Goal: Task Accomplishment & Management: Manage account settings

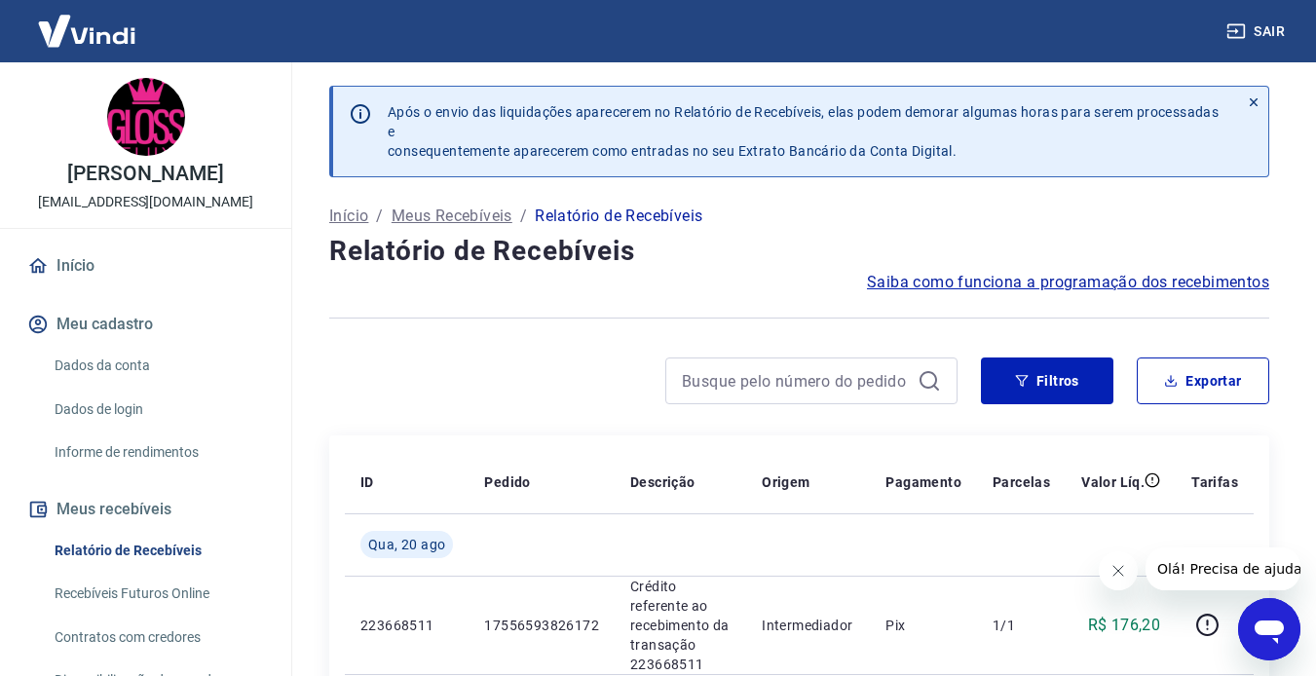
scroll to position [195, 0]
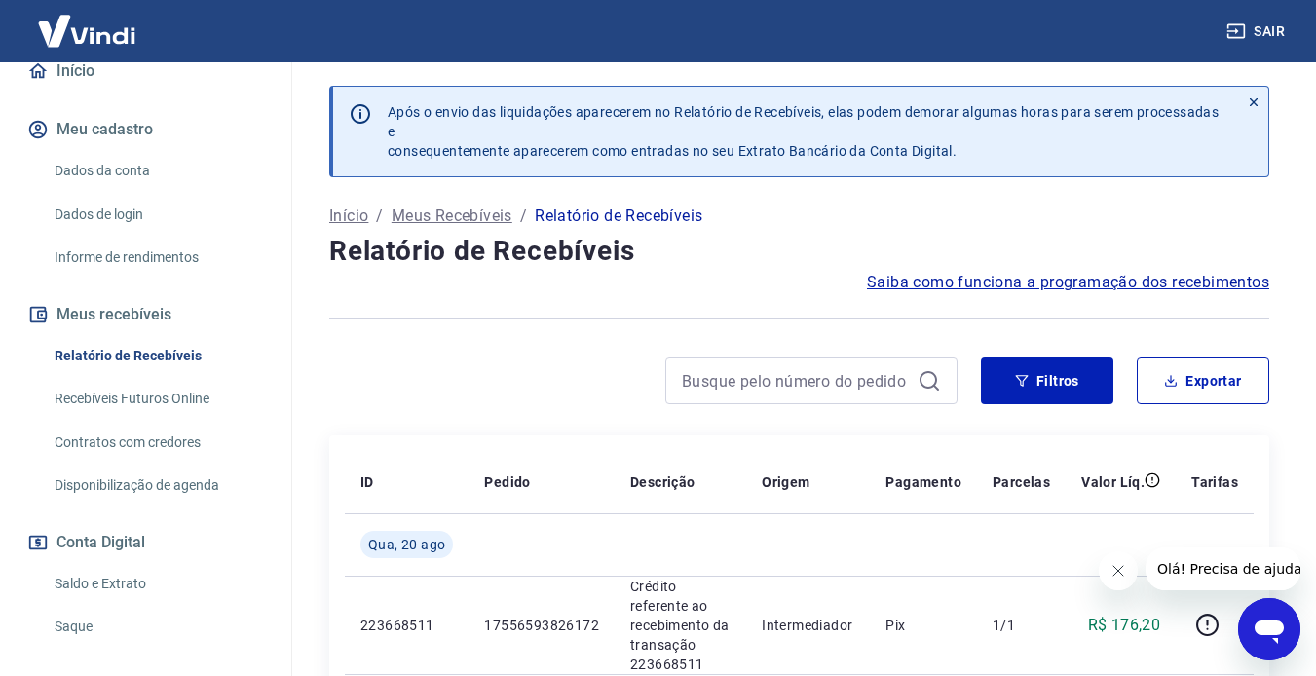
click at [147, 579] on link "Saldo e Extrato" at bounding box center [157, 584] width 221 height 40
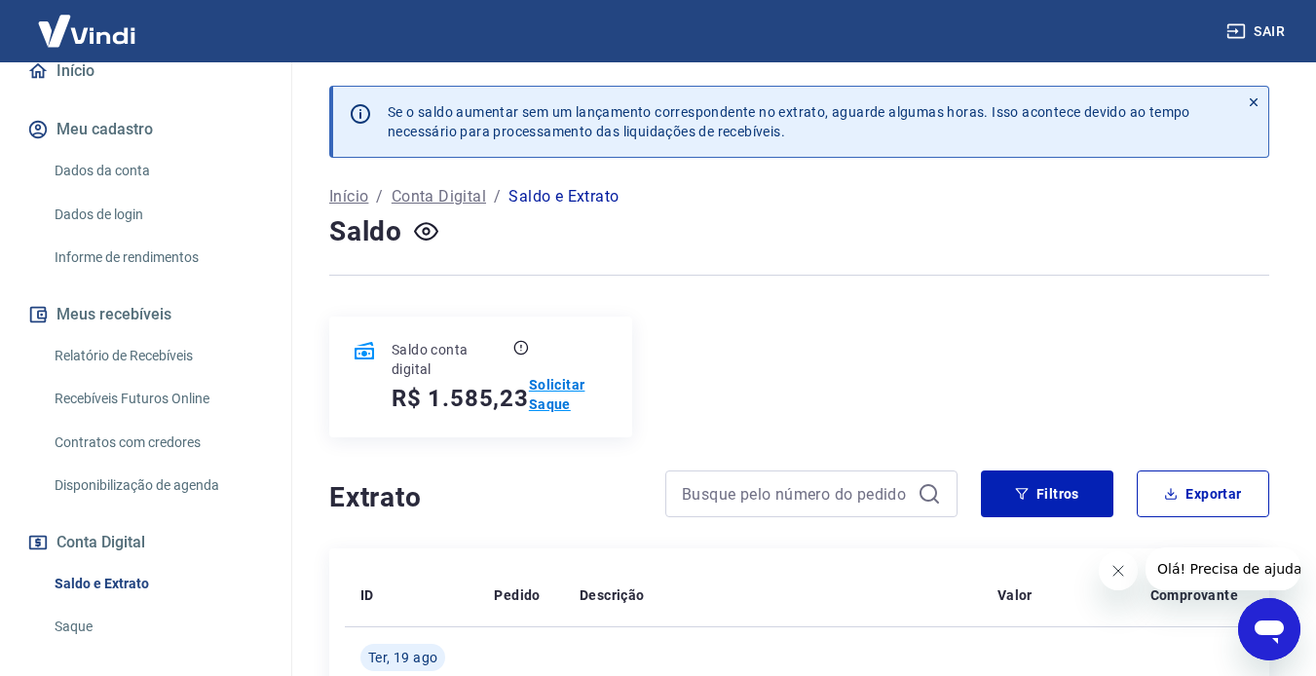
click at [547, 393] on p "Solicitar Saque" at bounding box center [569, 394] width 80 height 39
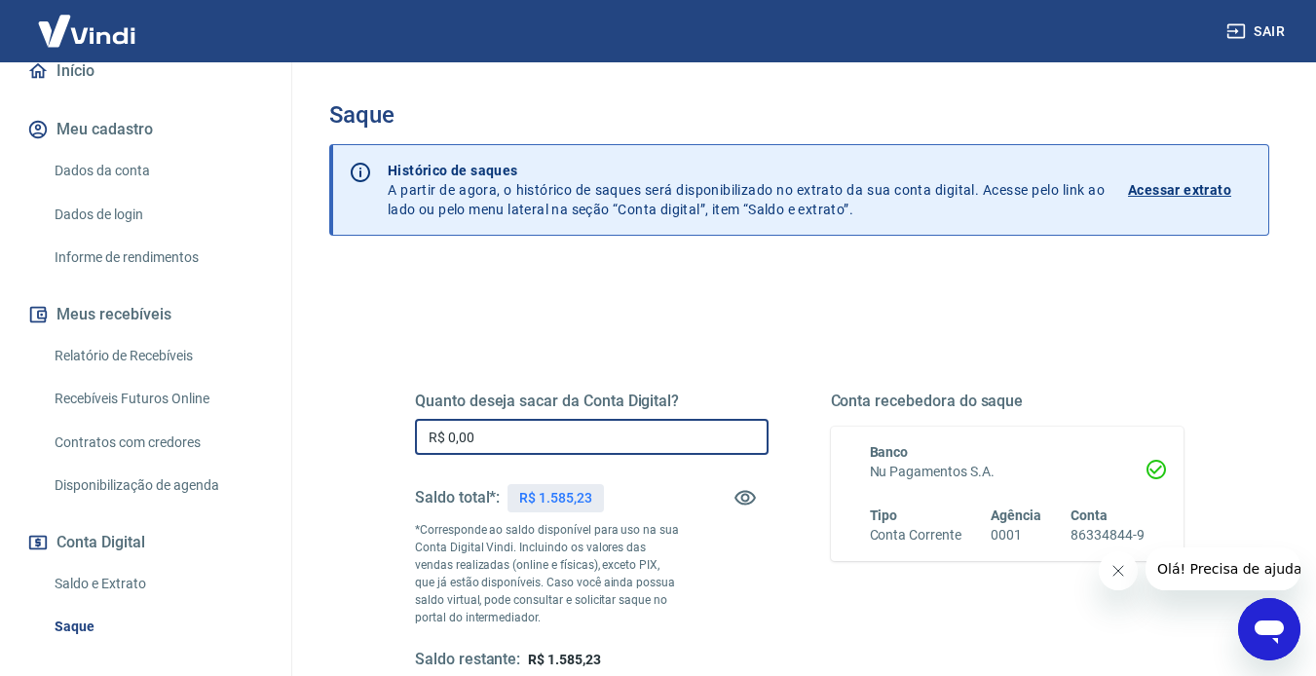
click at [503, 440] on input "R$ 0,00" at bounding box center [592, 437] width 354 height 36
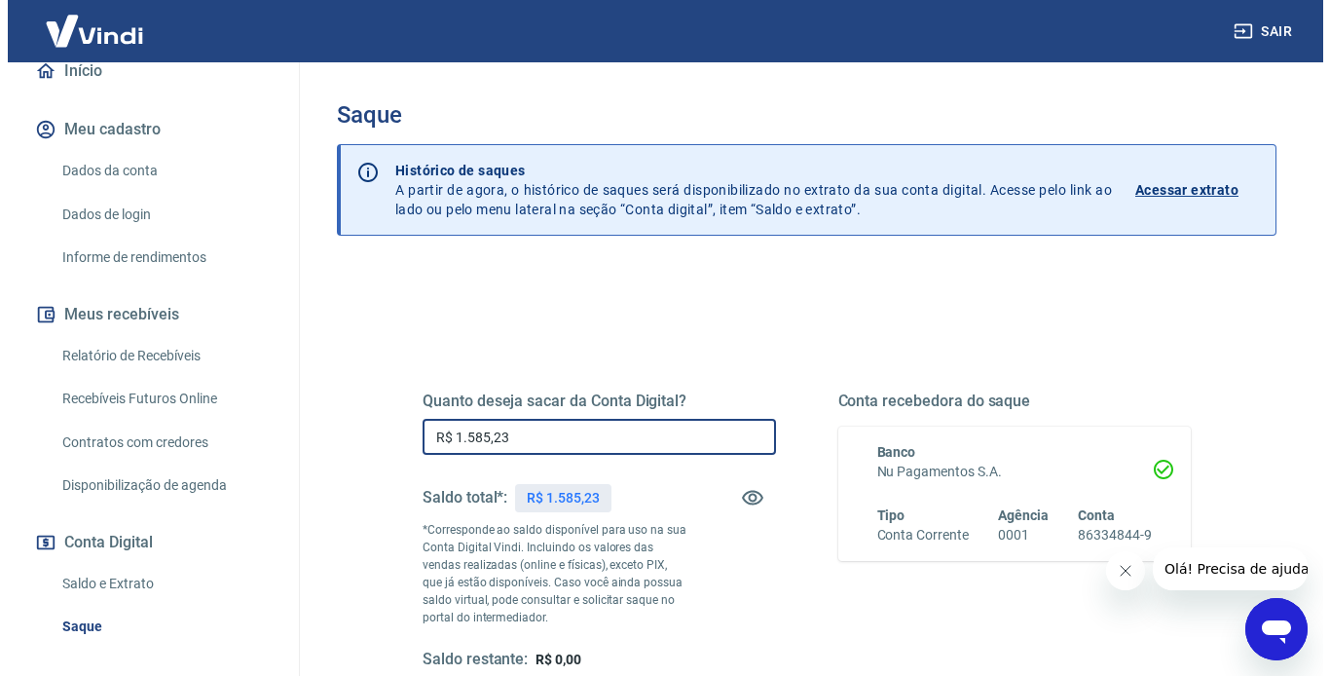
scroll to position [97, 0]
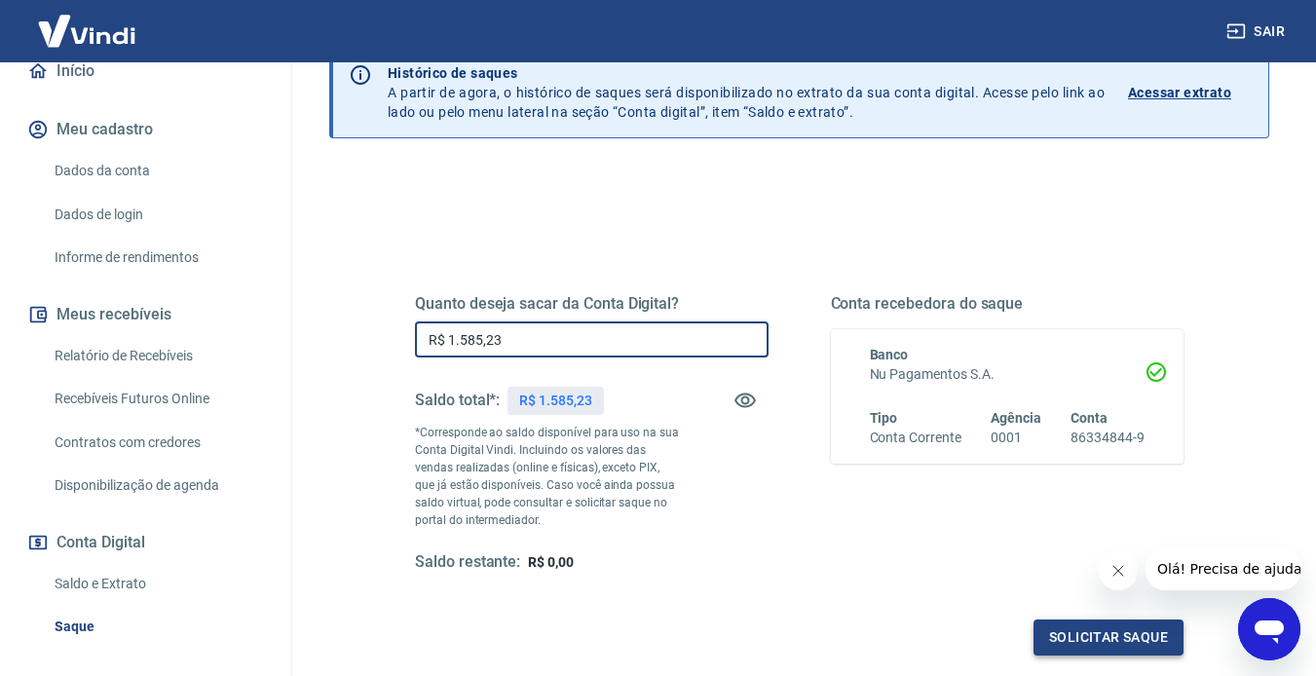
type input "R$ 1.585,23"
click at [1006, 640] on button "Solicitar saque" at bounding box center [1108, 637] width 150 height 36
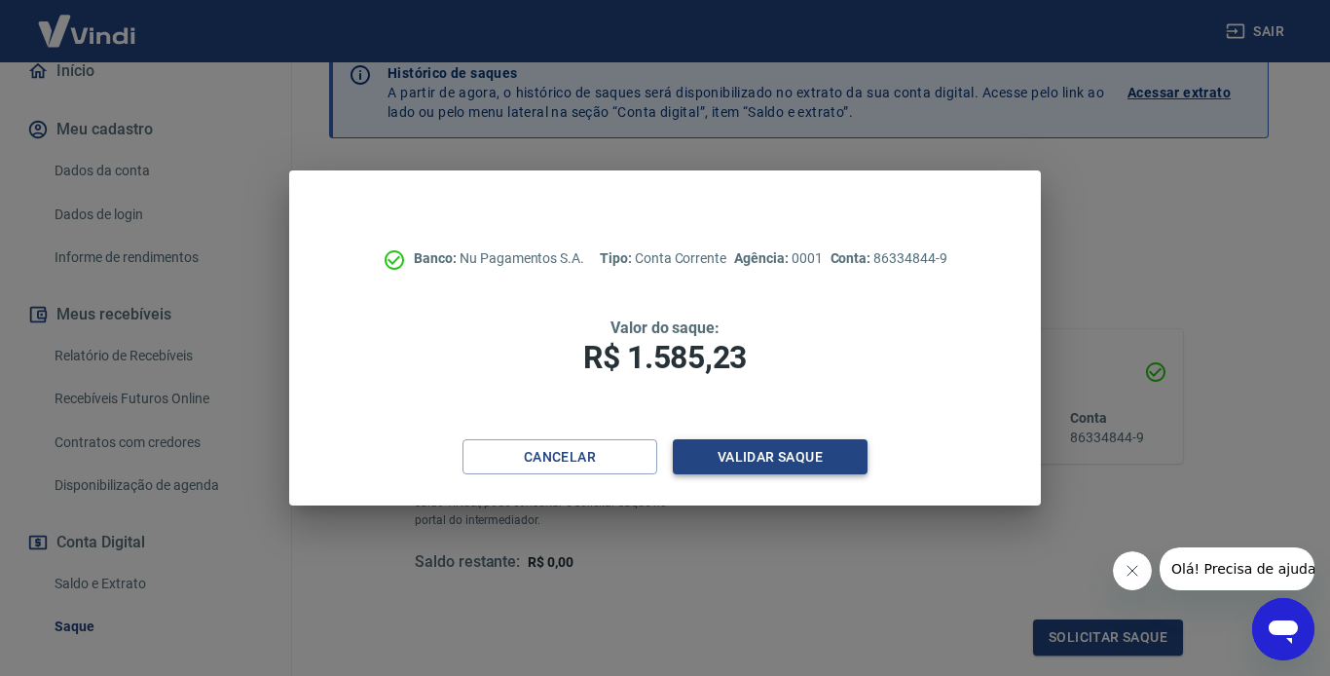
click at [762, 453] on button "Validar saque" at bounding box center [770, 457] width 195 height 36
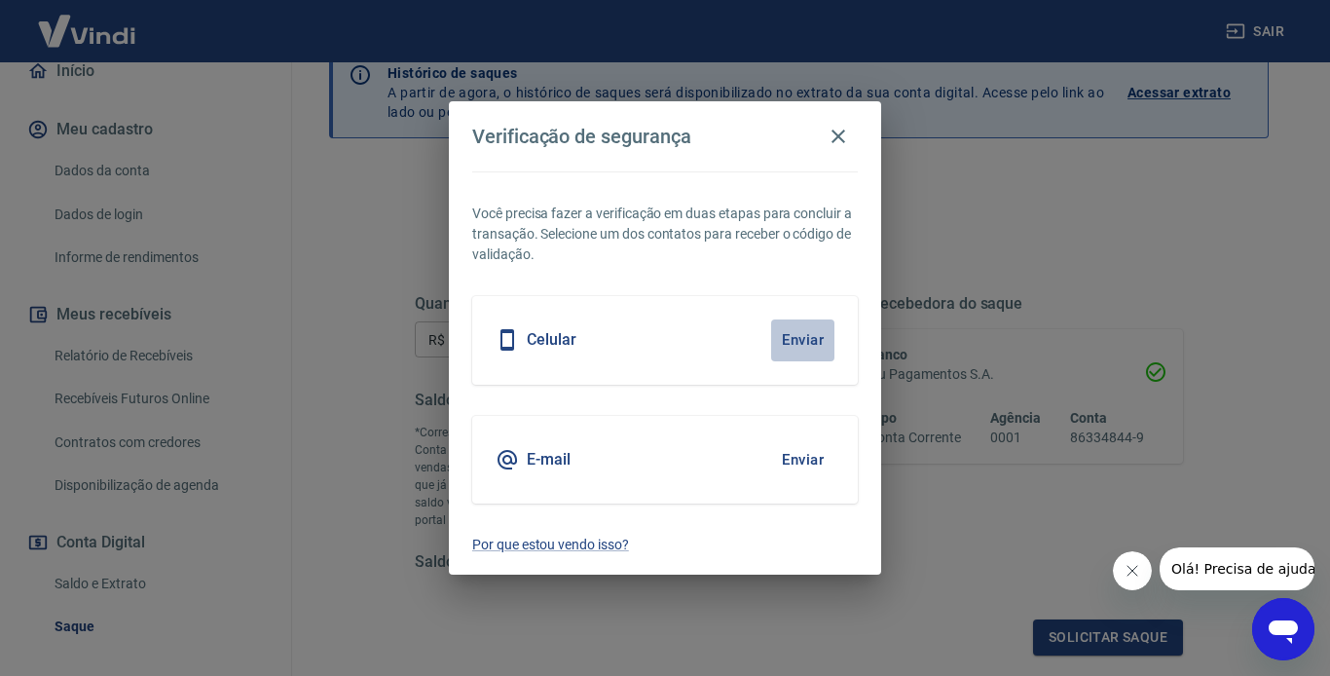
click at [797, 339] on button "Enviar" at bounding box center [802, 339] width 63 height 41
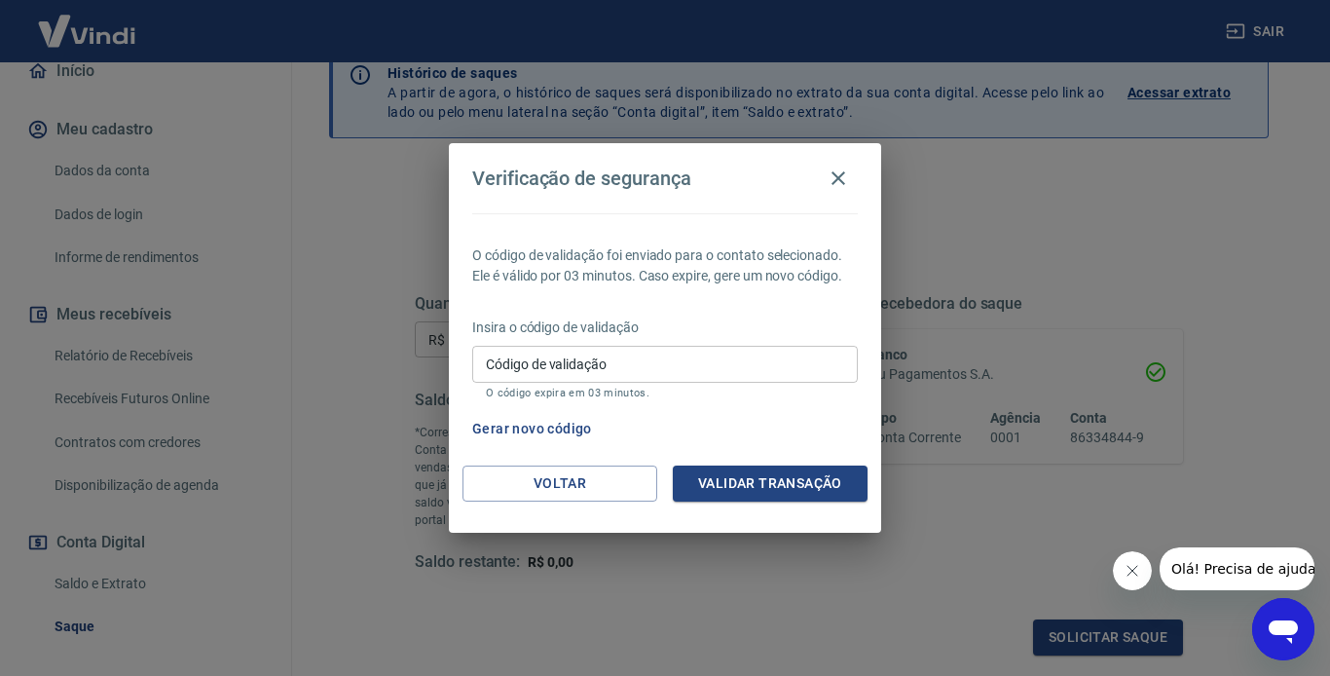
click at [751, 359] on input "Código de validação" at bounding box center [665, 364] width 386 height 36
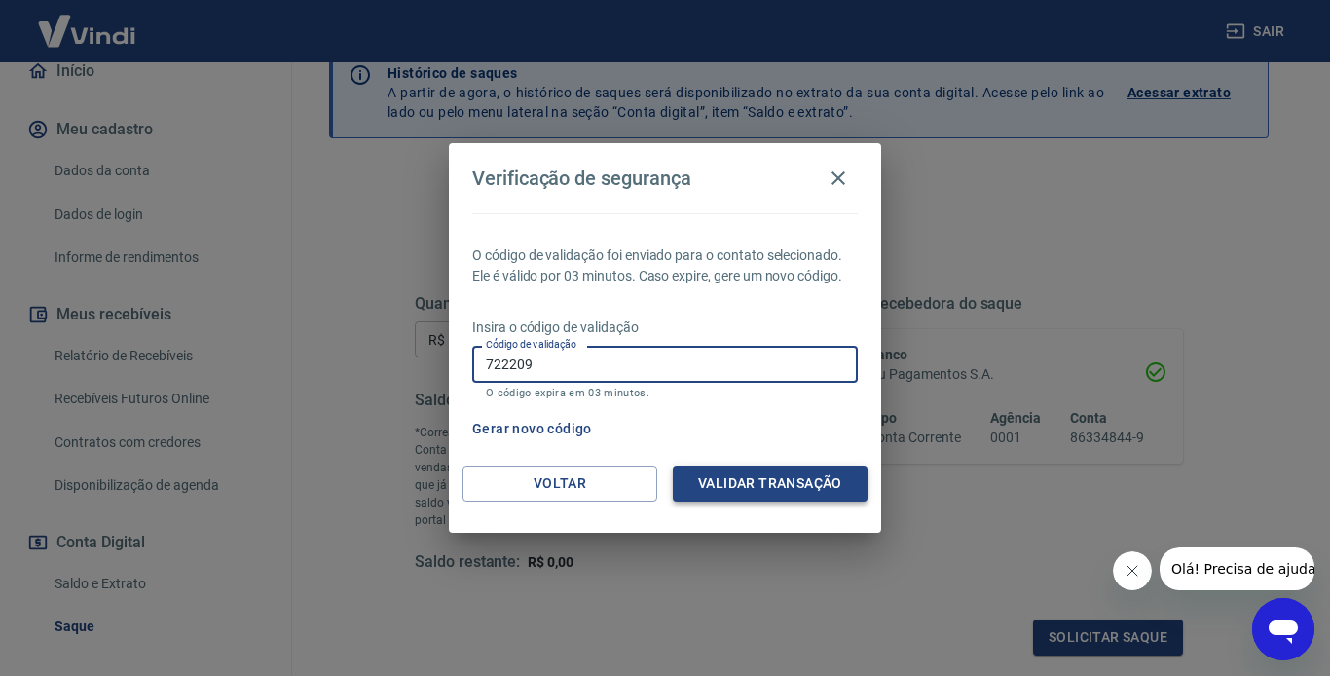
type input "722209"
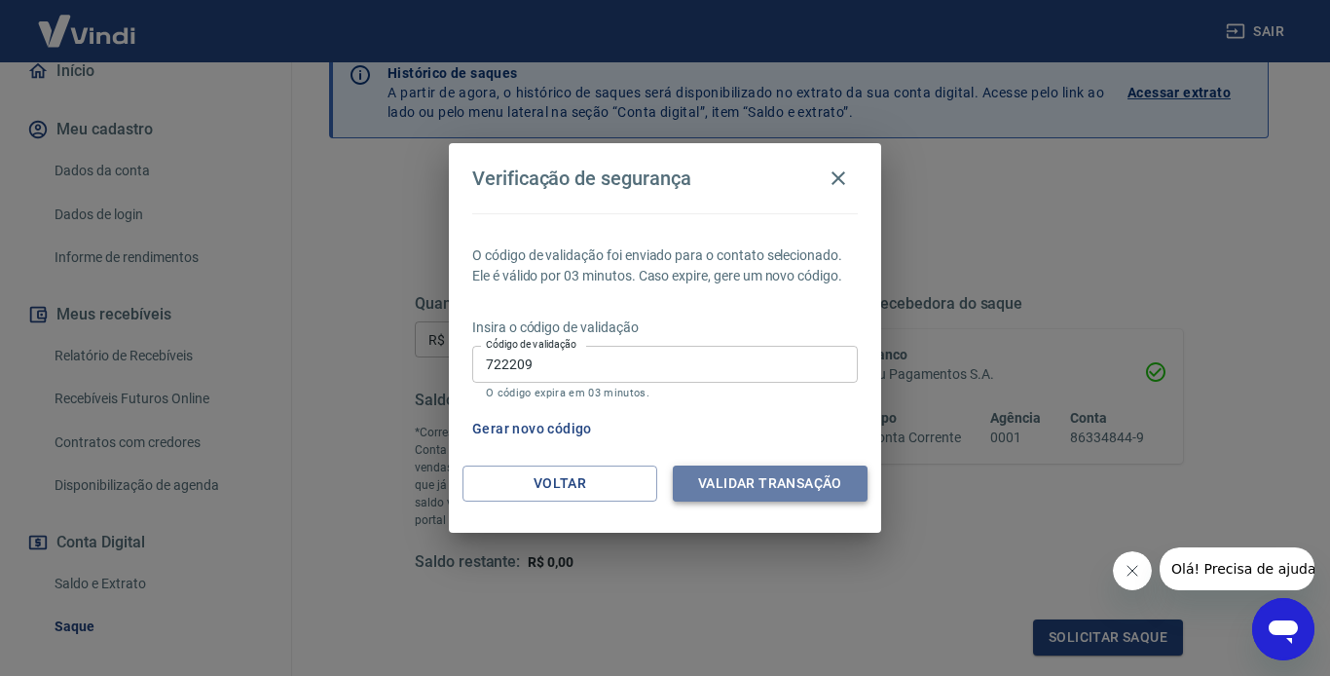
click at [796, 486] on button "Validar transação" at bounding box center [770, 484] width 195 height 36
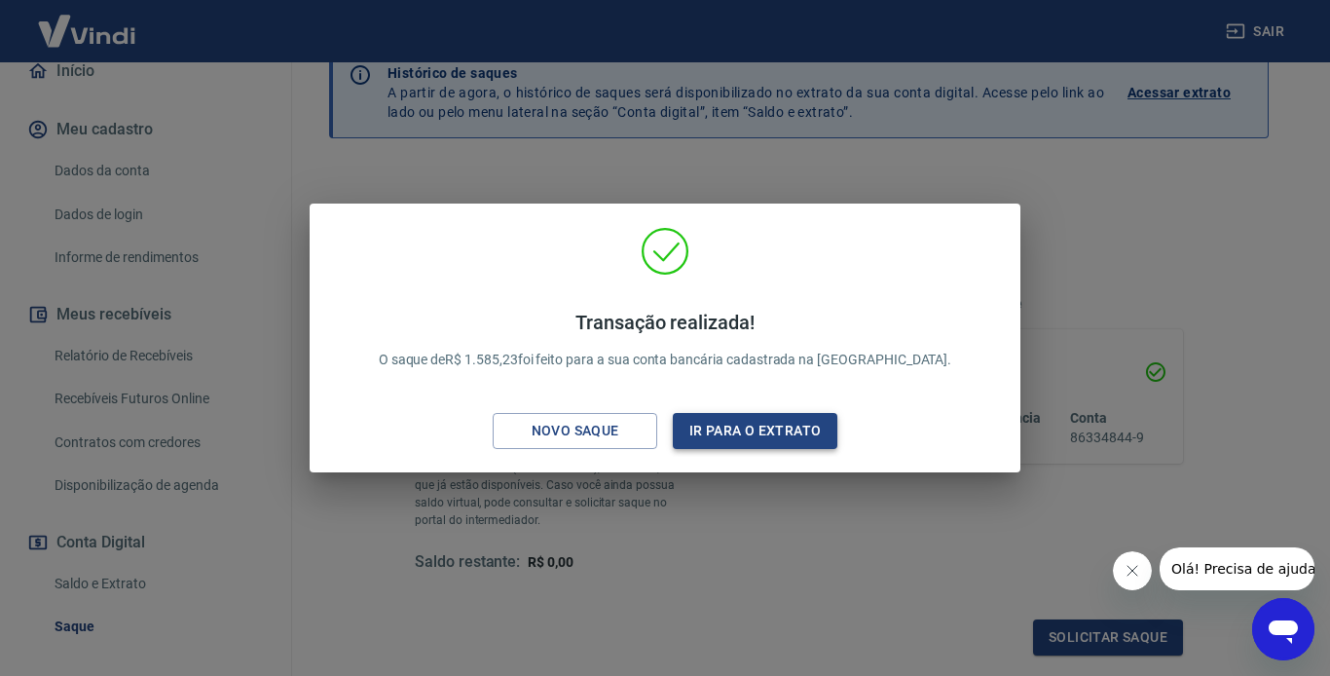
click at [760, 434] on button "Ir para o extrato" at bounding box center [755, 431] width 165 height 36
